Goal: Task Accomplishment & Management: Use online tool/utility

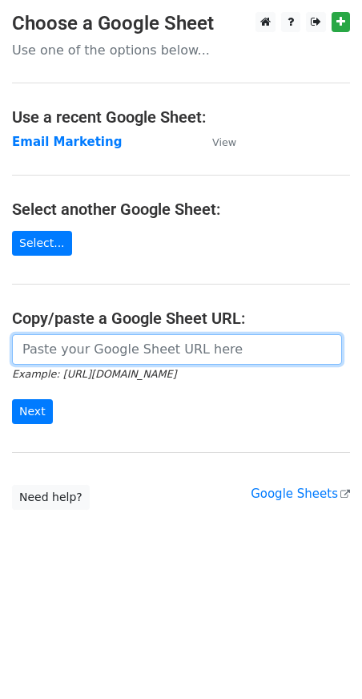
click at [152, 356] on input "url" at bounding box center [177, 349] width 330 height 30
type input "https://docs.google.com/spreadsheets/d/1xL6TpCDV6I8u0ZLJNyeDzG9gA4aAWzyqnMKZojC…"
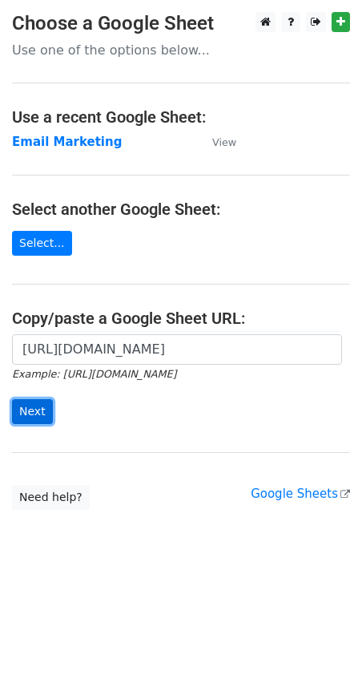
click at [35, 413] on input "Next" at bounding box center [32, 411] width 41 height 25
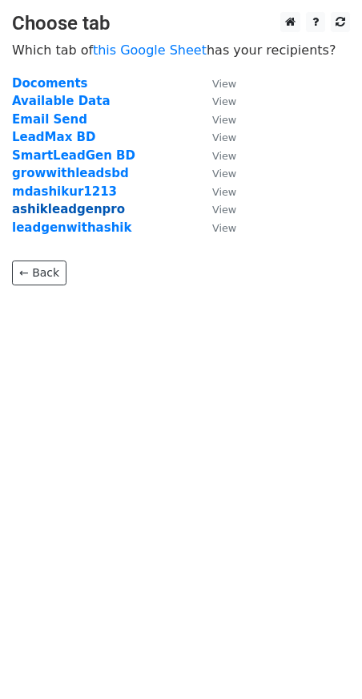
click at [65, 211] on strong "ashikleadgenpro" at bounding box center [68, 209] width 113 height 14
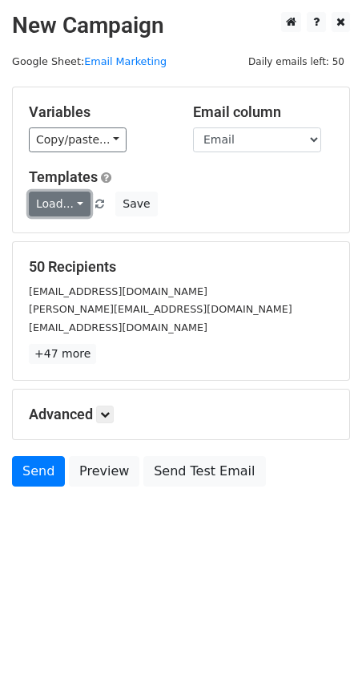
click at [75, 201] on link "Load..." at bounding box center [60, 203] width 62 height 25
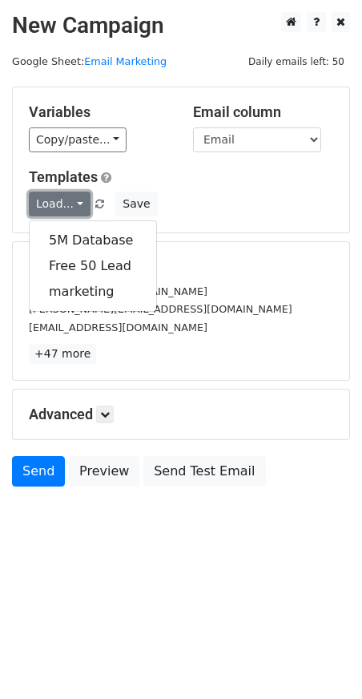
click at [67, 193] on link "Load..." at bounding box center [60, 203] width 62 height 25
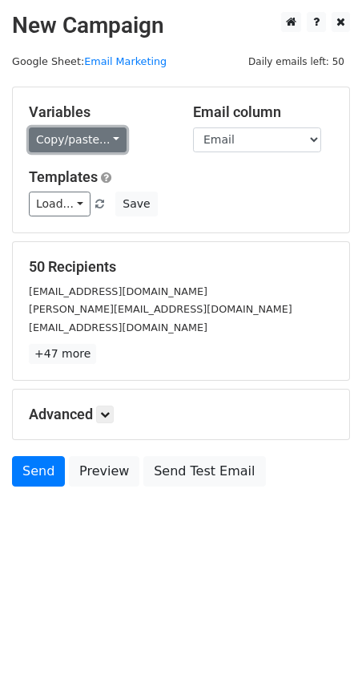
click at [88, 144] on link "Copy/paste..." at bounding box center [78, 139] width 98 height 25
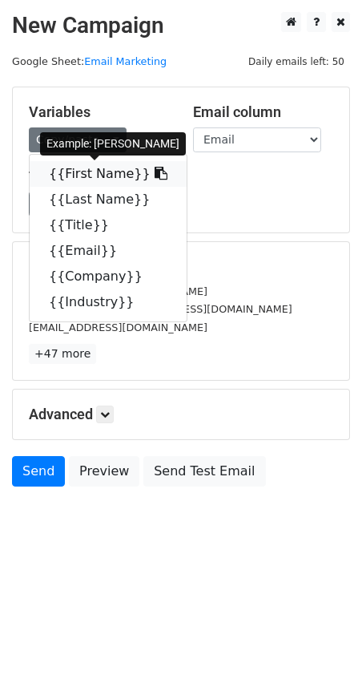
click at [155, 173] on icon at bounding box center [161, 173] width 13 height 13
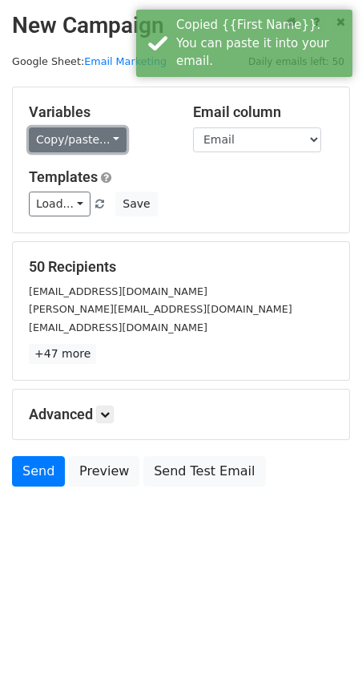
click at [110, 137] on link "Copy/paste..." at bounding box center [78, 139] width 98 height 25
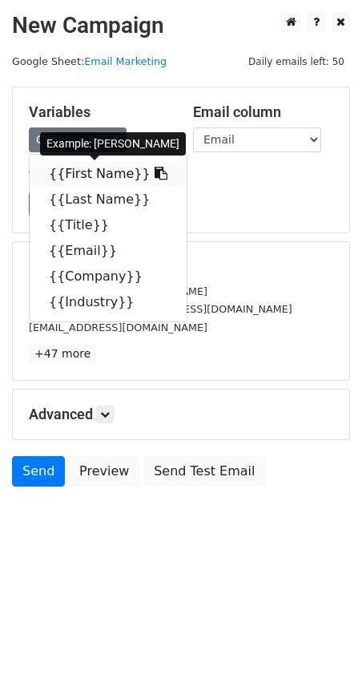
click at [155, 175] on icon at bounding box center [161, 173] width 13 height 13
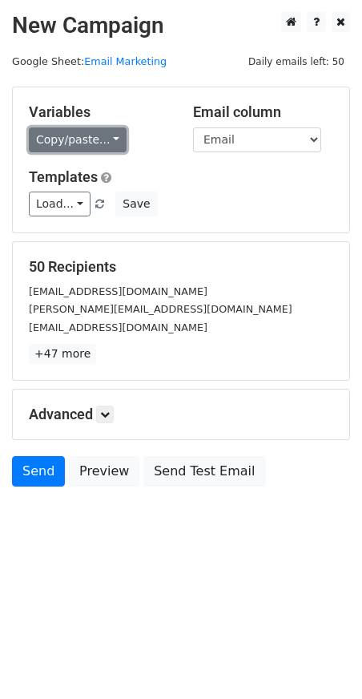
click at [99, 131] on link "Copy/paste..." at bounding box center [78, 139] width 98 height 25
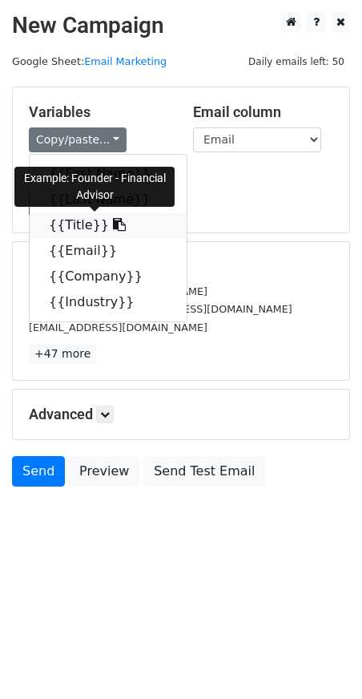
click at [113, 224] on icon at bounding box center [119, 224] width 13 height 13
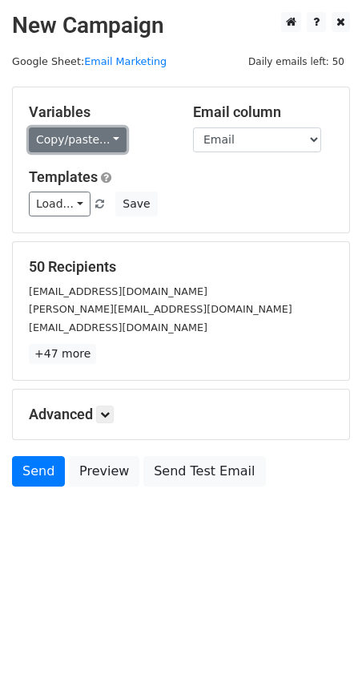
click at [111, 138] on link "Copy/paste..." at bounding box center [78, 139] width 98 height 25
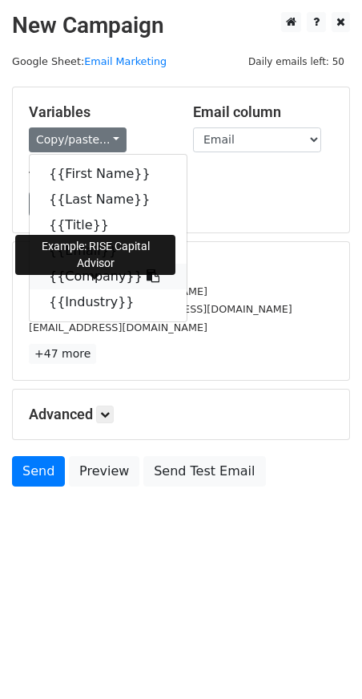
click at [147, 276] on icon at bounding box center [153, 275] width 13 height 13
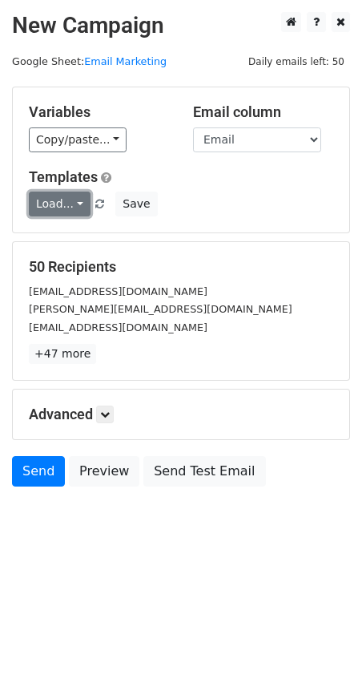
click at [65, 208] on link "Load..." at bounding box center [60, 203] width 62 height 25
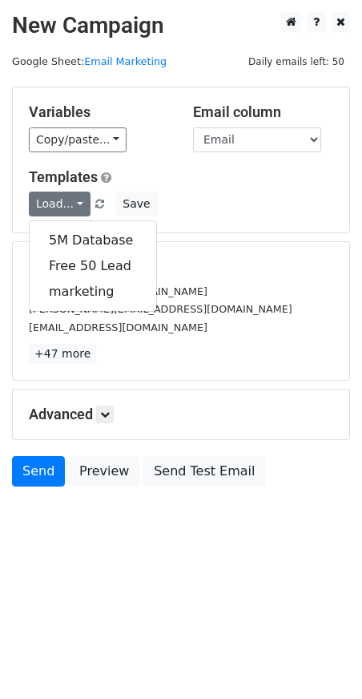
click at [203, 198] on div "Load... 5M Database Free 50 Lead marketing Save" at bounding box center [181, 203] width 328 height 25
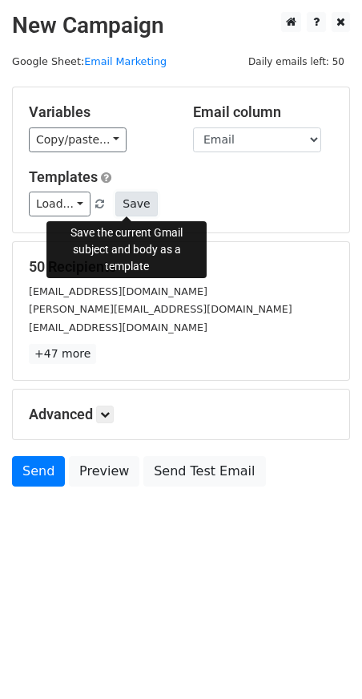
click at [127, 205] on button "Save" at bounding box center [136, 203] width 42 height 25
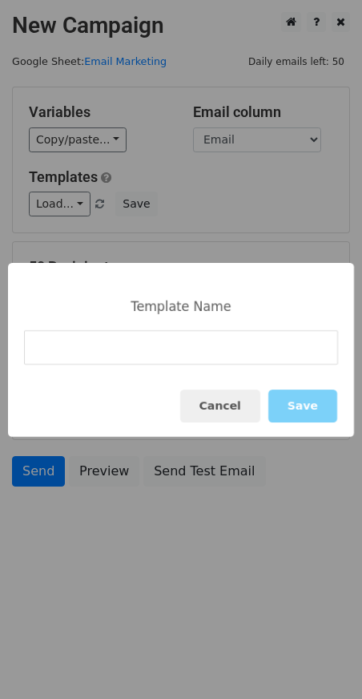
click at [145, 342] on input at bounding box center [181, 347] width 314 height 34
type input "500 Leads for $10"
click at [310, 409] on button "Save" at bounding box center [302, 405] width 69 height 33
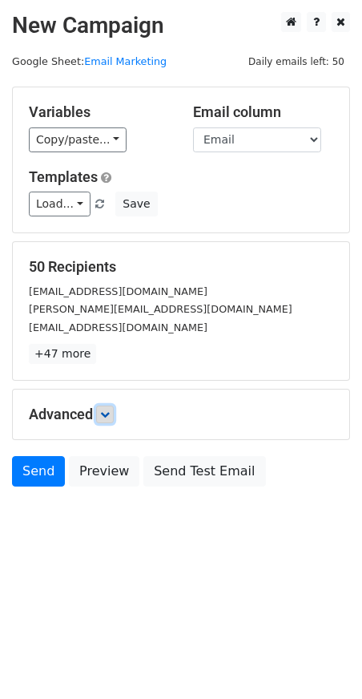
click at [110, 416] on icon at bounding box center [105, 414] width 10 height 10
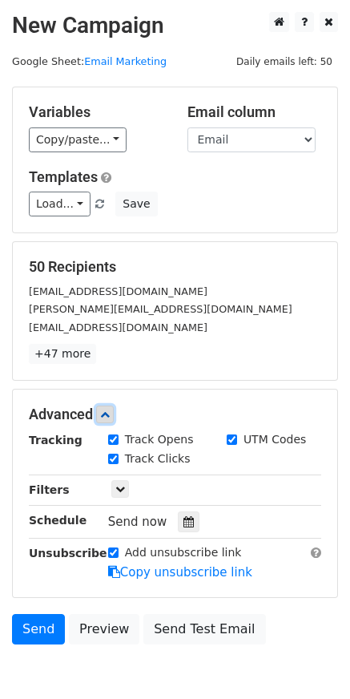
click at [110, 413] on icon at bounding box center [105, 414] width 10 height 10
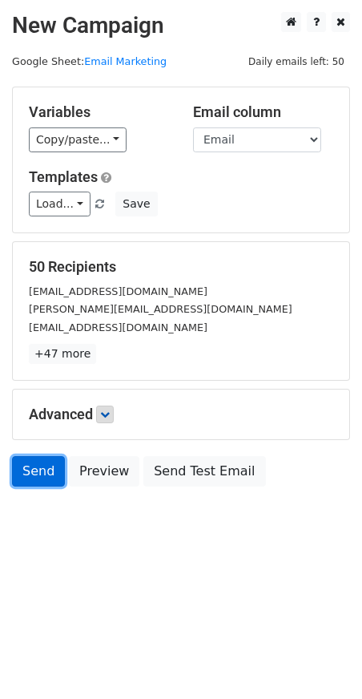
click at [46, 473] on link "Send" at bounding box center [38, 471] width 53 height 30
